Goal: Task Accomplishment & Management: Manage account settings

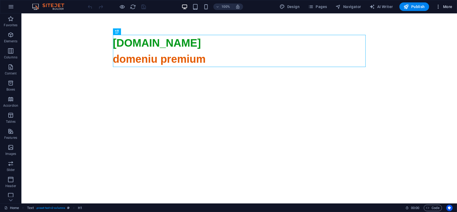
click at [448, 6] on span "More" at bounding box center [444, 6] width 17 height 5
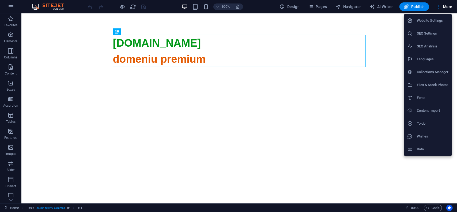
click at [432, 25] on li "Website Settings" at bounding box center [428, 20] width 48 height 13
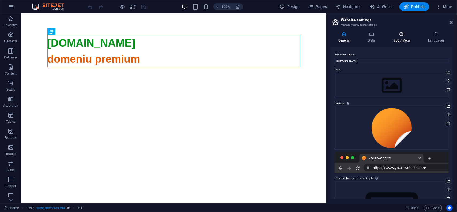
click at [405, 35] on icon at bounding box center [401, 34] width 33 height 5
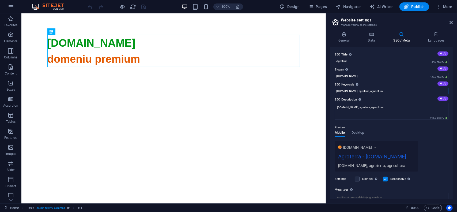
click at [390, 94] on input "agroterra.ro, agroterra, agricultura" at bounding box center [392, 91] width 114 height 6
click at [417, 5] on span "Publish" at bounding box center [414, 6] width 21 height 5
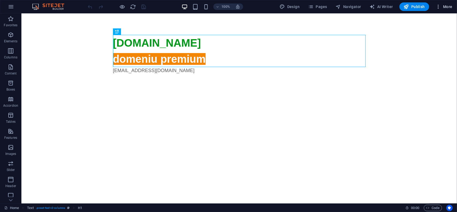
click at [452, 5] on span "More" at bounding box center [444, 6] width 17 height 5
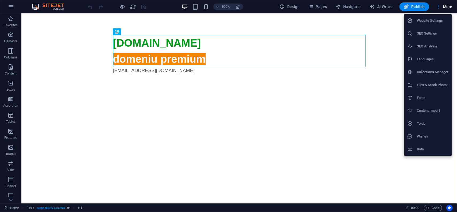
click at [431, 21] on h6 "Website Settings" at bounding box center [433, 20] width 32 height 6
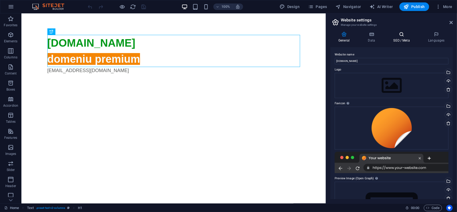
click at [408, 35] on icon at bounding box center [401, 34] width 33 height 5
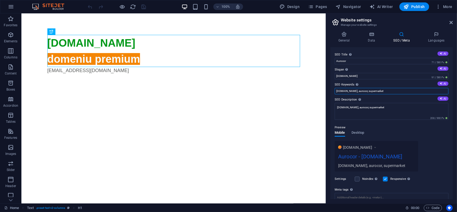
click at [392, 92] on input "aurocor.ro, aurocor, supermarket" at bounding box center [392, 91] width 114 height 6
click at [417, 5] on span "Publish" at bounding box center [414, 6] width 21 height 5
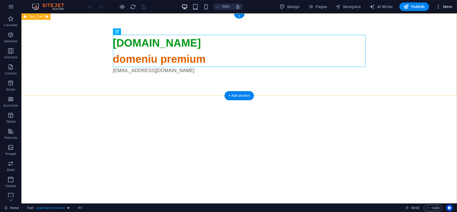
click at [446, 7] on span "More" at bounding box center [444, 6] width 17 height 5
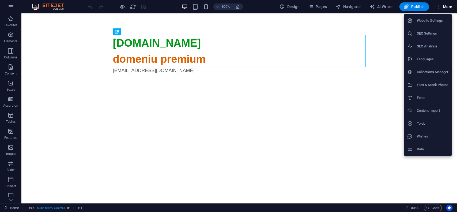
click at [440, 23] on h6 "Website Settings" at bounding box center [433, 20] width 32 height 6
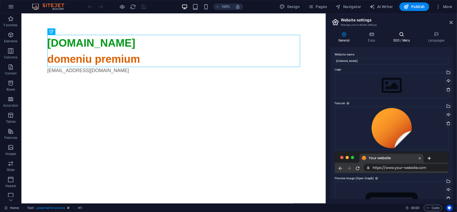
click at [408, 36] on icon at bounding box center [401, 34] width 33 height 5
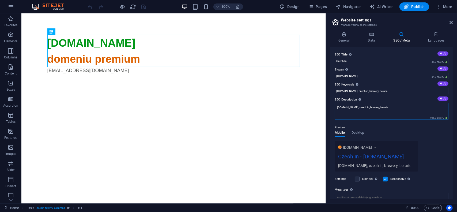
click at [390, 106] on textarea "czechin.ro, czech in, brewery, berarie" at bounding box center [392, 111] width 114 height 17
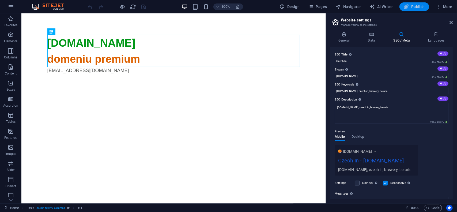
click at [419, 7] on span "Publish" at bounding box center [414, 6] width 21 height 5
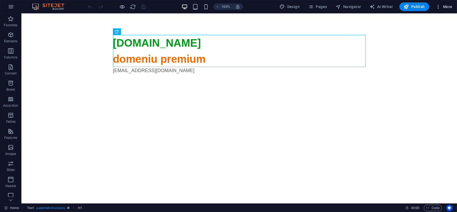
click at [447, 3] on button "More" at bounding box center [443, 6] width 21 height 9
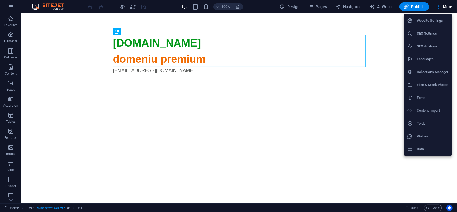
click at [437, 20] on h6 "Website Settings" at bounding box center [433, 20] width 32 height 6
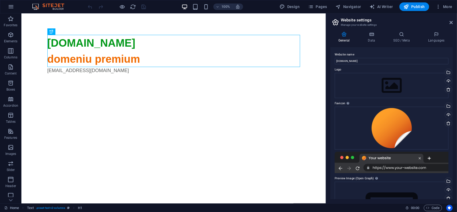
click at [405, 35] on icon at bounding box center [401, 34] width 33 height 5
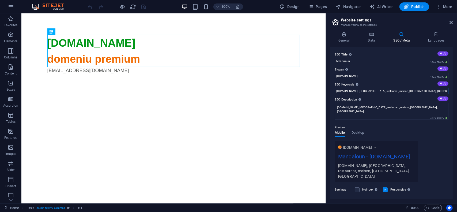
click at [421, 92] on input "mandaloun.ro, mandaloun, restaurant, maison, chateau, bucuresti" at bounding box center [392, 91] width 114 height 6
click at [418, 5] on span "Publish" at bounding box center [414, 6] width 21 height 5
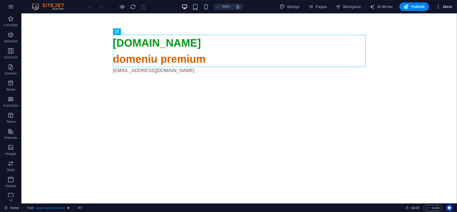
click at [447, 4] on span "More" at bounding box center [444, 6] width 17 height 5
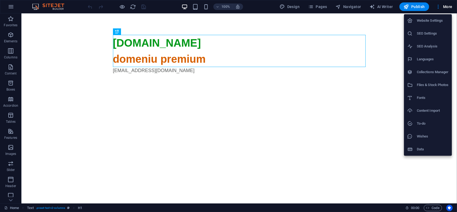
click at [431, 22] on h6 "Website Settings" at bounding box center [433, 20] width 32 height 6
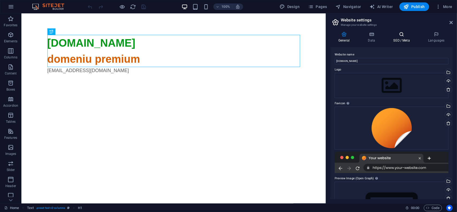
click at [407, 32] on icon at bounding box center [401, 34] width 33 height 5
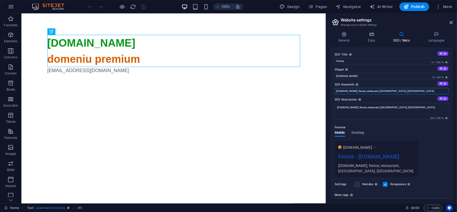
click at [407, 91] on input "fenice.ro, fenice, restaurant, iasi, timisoara" at bounding box center [392, 91] width 114 height 6
click at [418, 8] on span "Publish" at bounding box center [414, 6] width 21 height 5
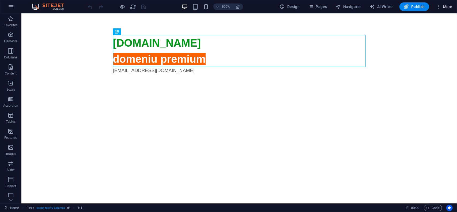
click at [447, 6] on span "More" at bounding box center [444, 6] width 17 height 5
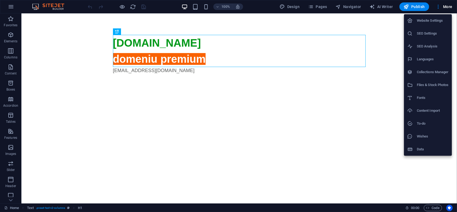
click at [436, 25] on li "Website Settings" at bounding box center [428, 20] width 48 height 13
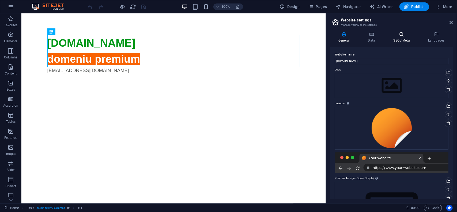
click at [399, 37] on h4 "SEO / Meta" at bounding box center [402, 37] width 35 height 11
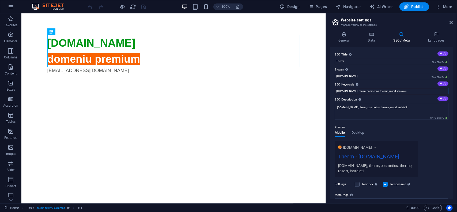
click at [413, 91] on input "therm.ro, therm, cosmetics, therme, resort, instalatii" at bounding box center [392, 91] width 114 height 6
click at [418, 6] on span "Publish" at bounding box center [414, 6] width 21 height 5
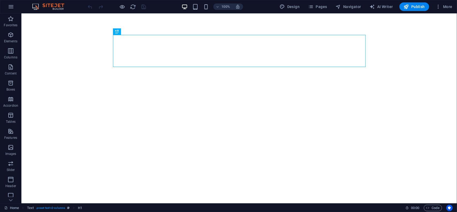
click at [457, 8] on div "100% Design Pages Navigator AI Writer Publish More" at bounding box center [228, 6] width 456 height 13
click at [450, 5] on span "More" at bounding box center [444, 6] width 17 height 5
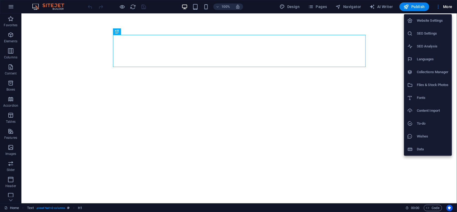
click at [429, 22] on h6 "Website Settings" at bounding box center [433, 20] width 32 height 6
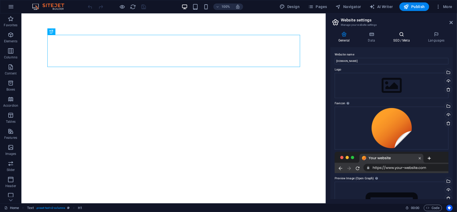
click at [401, 35] on icon at bounding box center [401, 34] width 33 height 5
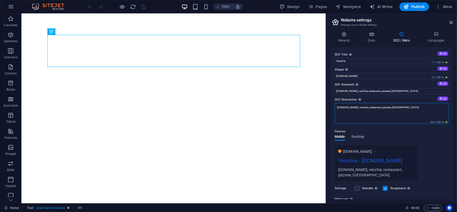
click at [406, 105] on textarea "[DOMAIN_NAME], vecchia, restaurant, pizzerie, [GEOGRAPHIC_DATA]" at bounding box center [392, 113] width 114 height 21
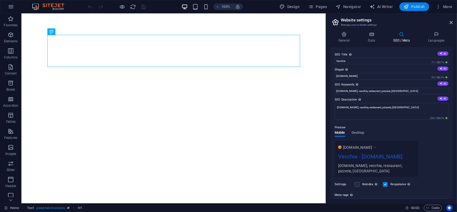
click at [418, 9] on span "Publish" at bounding box center [414, 6] width 21 height 5
